Goal: Transaction & Acquisition: Purchase product/service

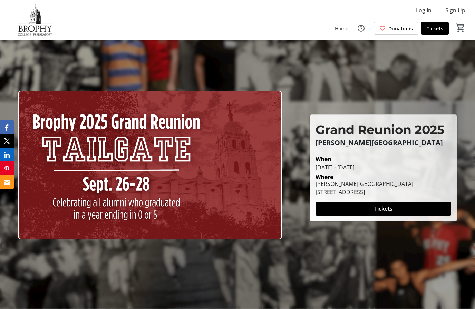
click at [394, 217] on span at bounding box center [384, 209] width 136 height 17
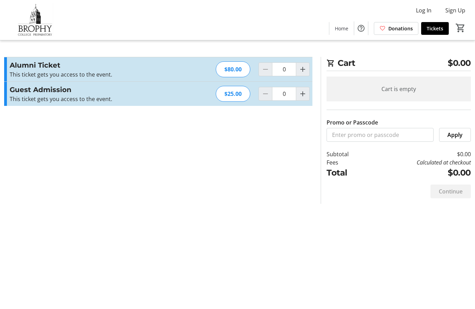
click at [304, 72] on mat-icon "Increment by one" at bounding box center [303, 69] width 8 height 8
type input "1"
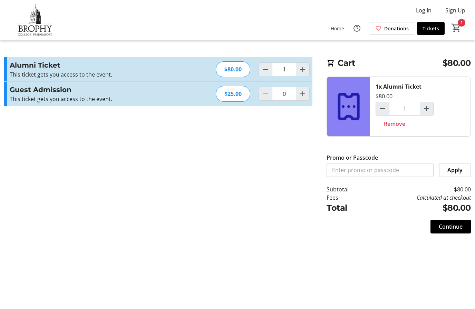
click at [244, 70] on div "$80.00" at bounding box center [233, 69] width 35 height 16
click at [460, 227] on span "Continue" at bounding box center [451, 227] width 24 height 8
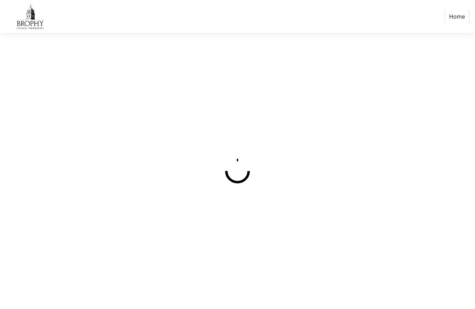
select select "US"
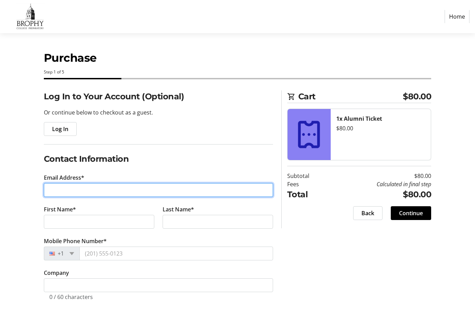
click at [130, 191] on input "Email Address*" at bounding box center [158, 190] width 229 height 14
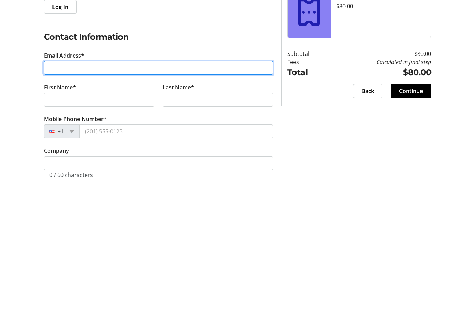
type input "[EMAIL_ADDRESS][PERSON_NAME][DOMAIN_NAME]"
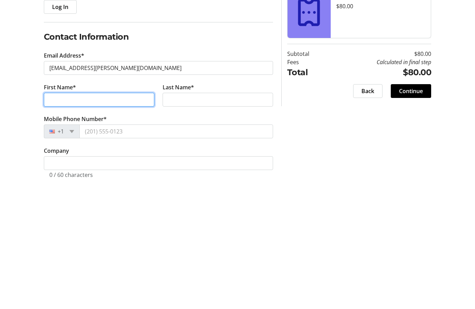
type input "[PERSON_NAME]"
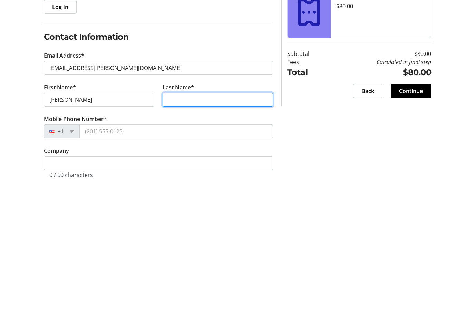
type input "Foeldi"
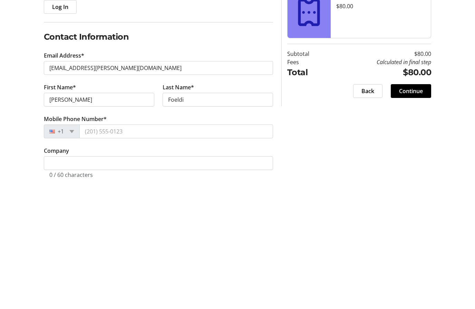
scroll to position [122, 0]
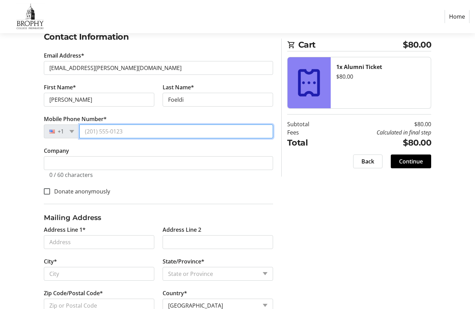
click at [134, 130] on input "Mobile Phone Number*" at bounding box center [176, 132] width 194 height 14
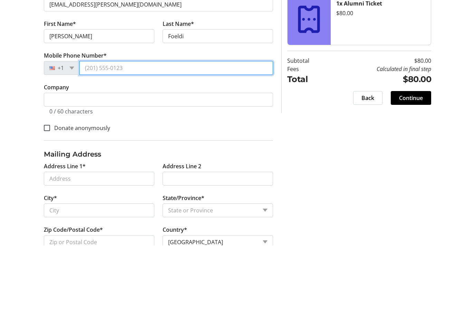
type input "[PHONE_NUMBER]"
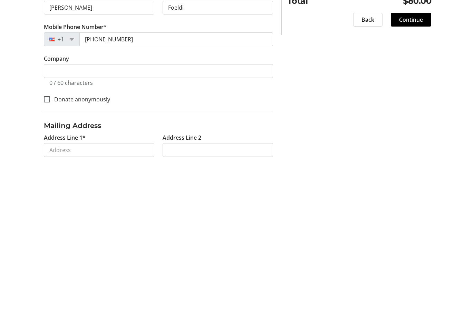
scroll to position [170, 0]
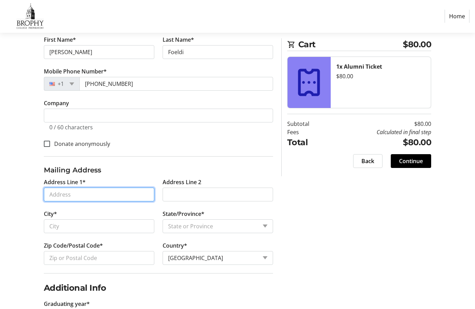
click at [118, 191] on input "Address Line 1*" at bounding box center [99, 195] width 110 height 14
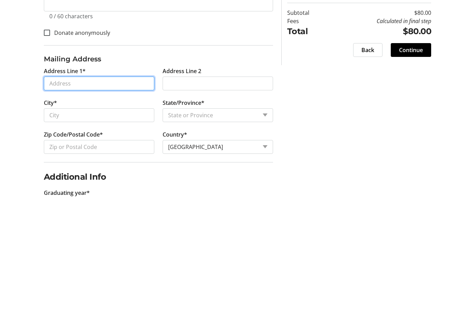
type input "[STREET_ADDRESS]"
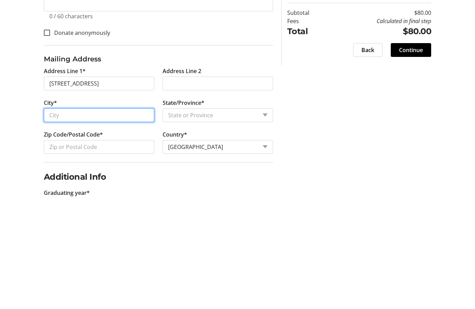
type input "[GEOGRAPHIC_DATA]"
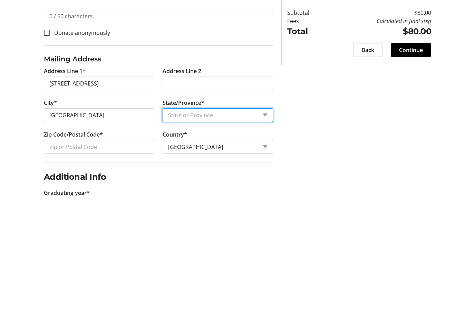
select select "AZ"
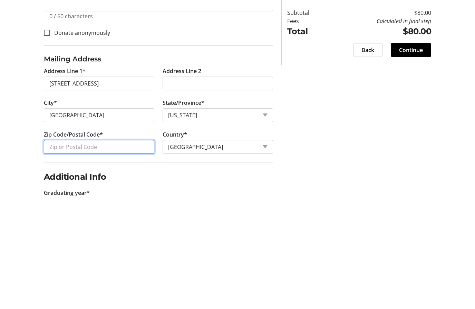
type input "85253"
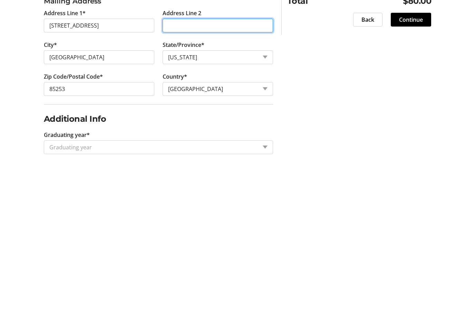
scroll to position [201, 0]
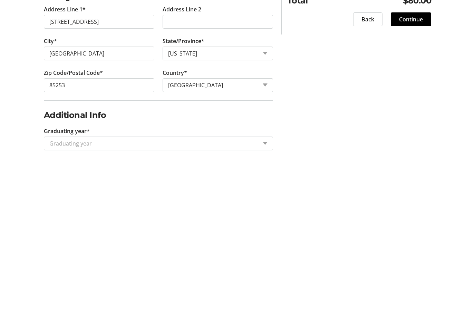
click at [271, 279] on div "Graduating year" at bounding box center [158, 286] width 229 height 14
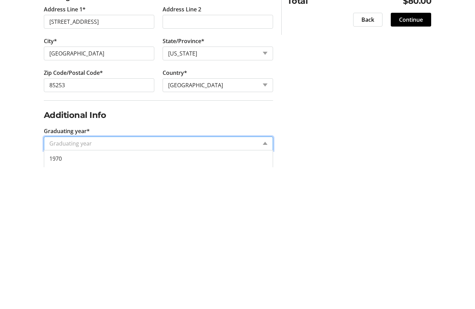
scroll to position [26, 0]
click at [69, 295] on div "1970" at bounding box center [158, 302] width 229 height 14
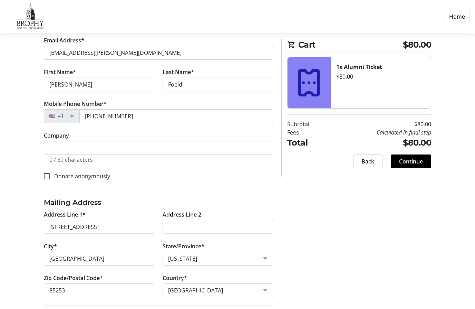
scroll to position [137, 0]
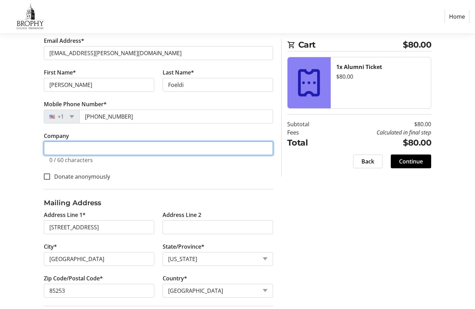
click at [68, 148] on input "Company" at bounding box center [158, 149] width 229 height 14
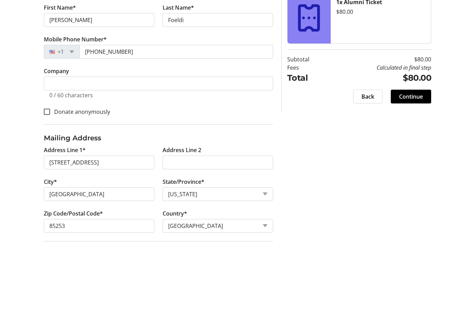
click at [345, 141] on div "Log In to Your Account (Optional) Or continue below to checkout as a guest. Log…" at bounding box center [237, 163] width 475 height 420
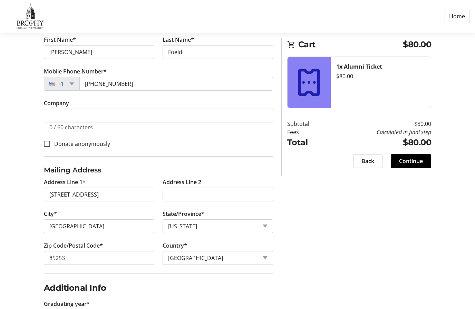
click at [408, 163] on span "Continue" at bounding box center [411, 161] width 24 height 8
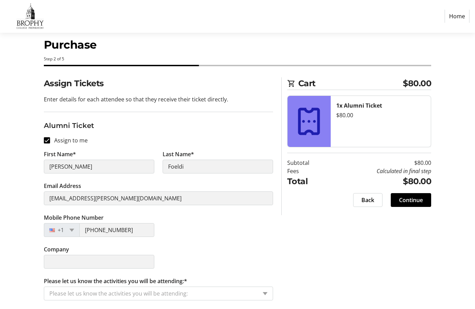
scroll to position [31, 0]
click at [407, 196] on span "Continue" at bounding box center [411, 200] width 24 height 8
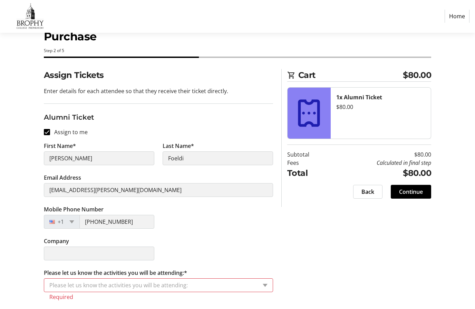
click at [83, 282] on input "Please let us know the activities you will be attending:*" at bounding box center [153, 286] width 208 height 8
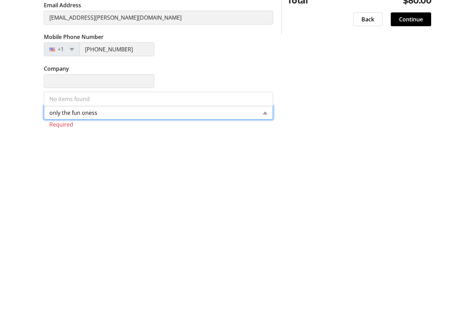
type input "only the fun ones"
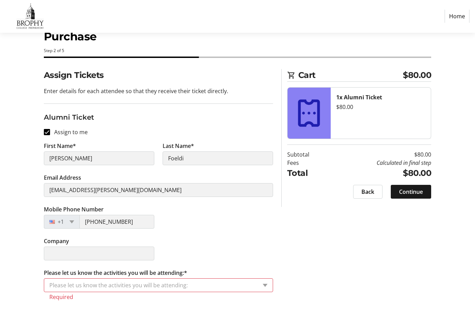
click at [421, 188] on span "Continue" at bounding box center [411, 192] width 24 height 8
click at [89, 282] on input "Please let us know the activities you will be attending:*" at bounding box center [153, 286] width 208 height 8
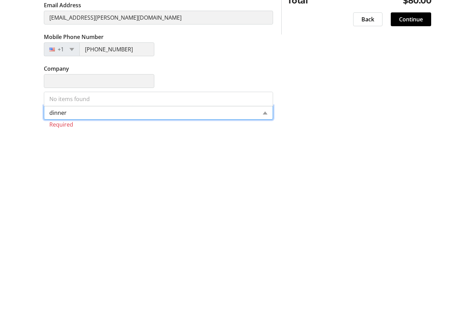
type input "dinner"
click at [271, 279] on div "Please let us know the activities you will be attending: dinner" at bounding box center [158, 286] width 229 height 14
click at [269, 279] on div "Please let us know the activities you will be attending: dinner" at bounding box center [158, 286] width 229 height 14
click at [265, 279] on div "Please let us know the activities you will be attending: dinner" at bounding box center [158, 286] width 229 height 14
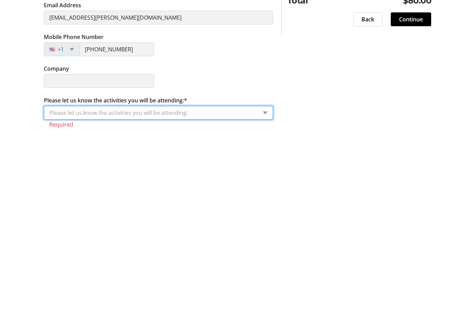
click at [265, 285] on span at bounding box center [265, 286] width 5 height 3
click at [257, 282] on input "Please let us know the activities you will be attending:*" at bounding box center [153, 286] width 208 height 8
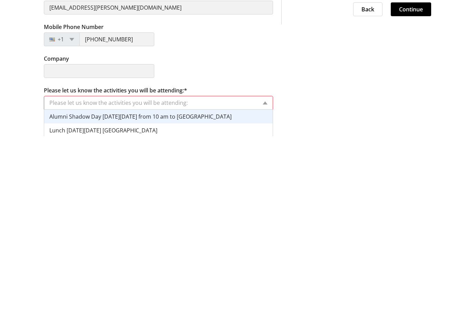
scroll to position [74, 0]
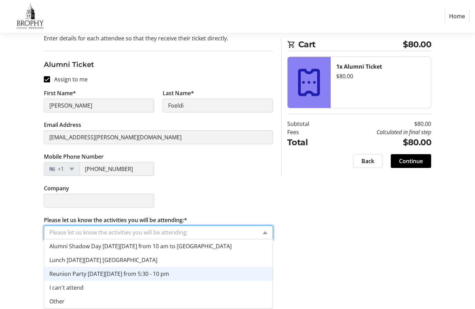
click at [135, 277] on span "Reunion Party [DATE][DATE] from 5:30 - 10 pm" at bounding box center [109, 275] width 120 height 8
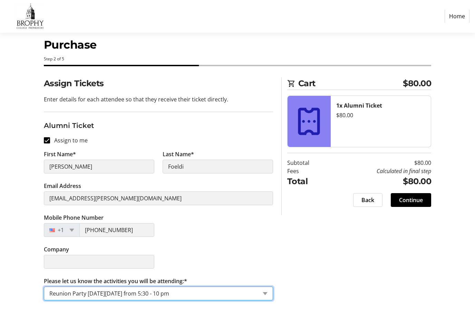
click at [414, 196] on span "Continue" at bounding box center [411, 200] width 24 height 8
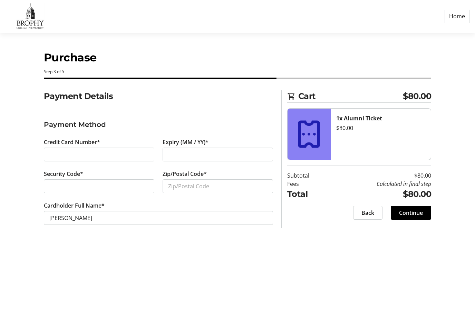
click at [68, 148] on div at bounding box center [99, 155] width 110 height 14
click at [83, 148] on div at bounding box center [99, 155] width 110 height 14
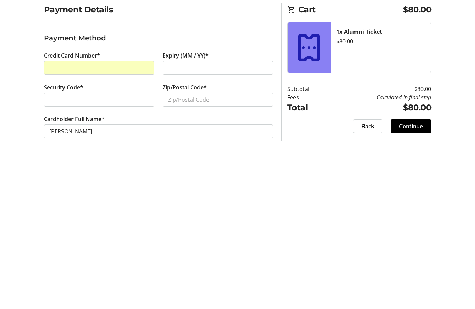
click at [131, 202] on tr-form-field "Cardholder Full Name* [PERSON_NAME]" at bounding box center [158, 218] width 229 height 32
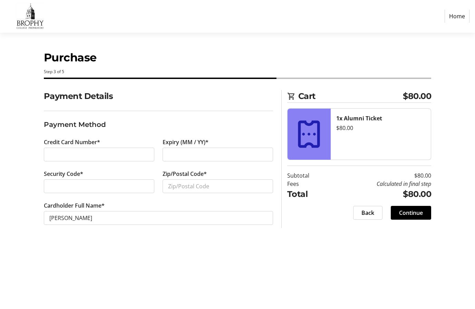
click at [65, 148] on div at bounding box center [99, 155] width 110 height 14
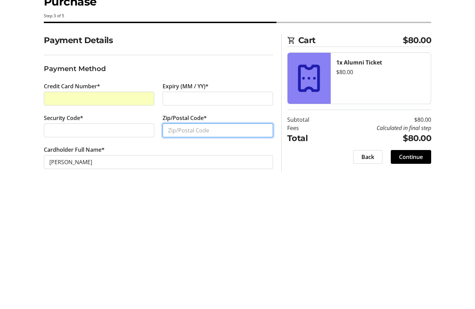
click at [209, 180] on input "Zip/Postal Code*" at bounding box center [218, 187] width 110 height 14
type input "85253"
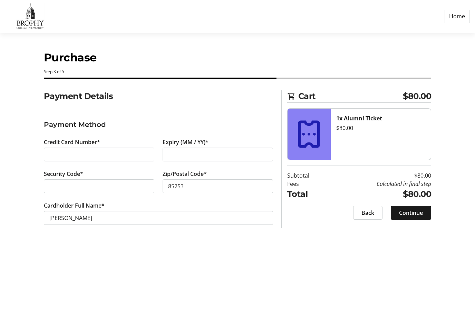
click at [413, 209] on span "Continue" at bounding box center [411, 213] width 24 height 8
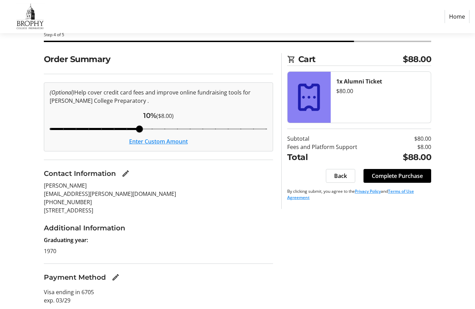
scroll to position [58, 0]
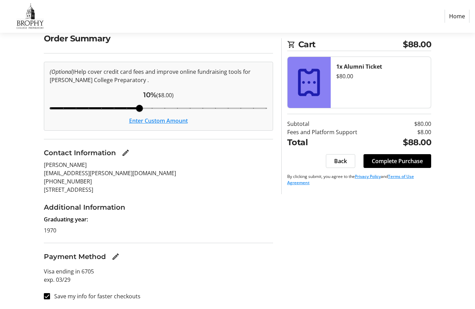
click at [166, 124] on button "Enter Custom Amount" at bounding box center [158, 121] width 59 height 8
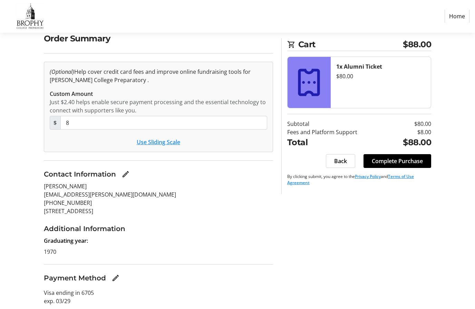
scroll to position [58, 0]
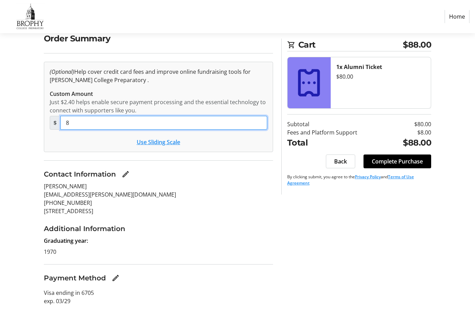
click at [77, 124] on input "8" at bounding box center [163, 123] width 207 height 14
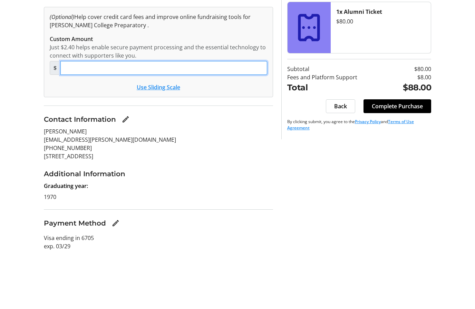
type input "0"
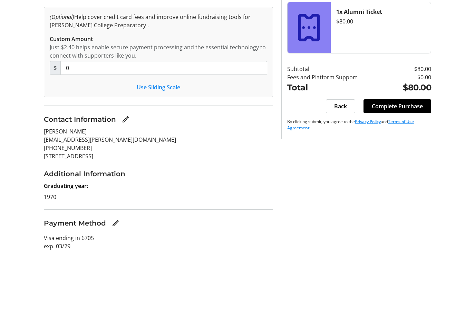
scroll to position [79, 0]
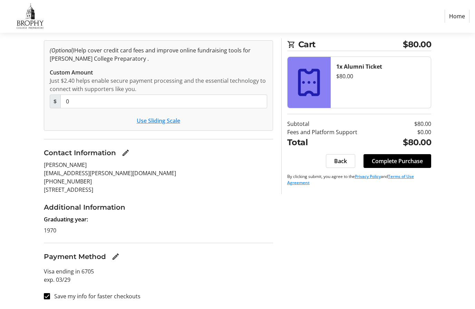
click at [411, 159] on span "Complete Purchase" at bounding box center [397, 161] width 51 height 8
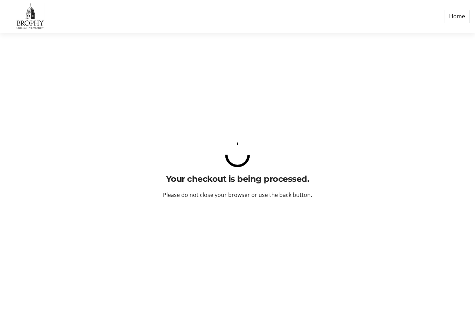
scroll to position [31, 0]
